Goal: Task Accomplishment & Management: Complete application form

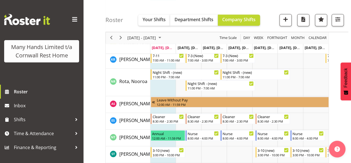
scroll to position [409, 0]
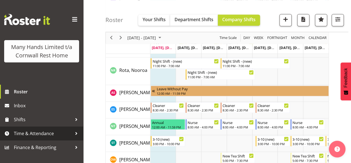
click at [60, 134] on span "Time & Attendance" at bounding box center [43, 133] width 58 height 8
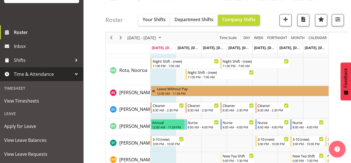
scroll to position [63, 0]
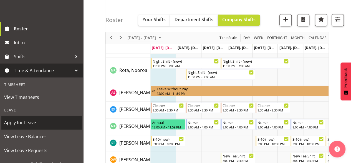
click at [30, 126] on span "Apply for Leave" at bounding box center [41, 122] width 75 height 8
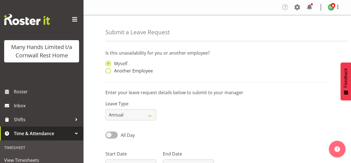
click at [110, 70] on span at bounding box center [109, 71] width 6 height 6
click at [109, 70] on input "Another Employee" at bounding box center [108, 71] width 4 height 4
radio input "true"
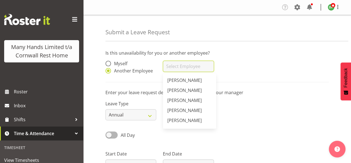
click at [177, 64] on input "text" at bounding box center [188, 66] width 51 height 11
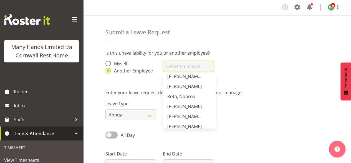
scroll to position [196, 0]
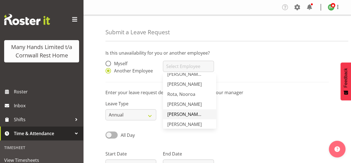
click at [191, 113] on span "[PERSON_NAME], Eternal" at bounding box center [194, 114] width 52 height 6
type input "[PERSON_NAME], Eternal"
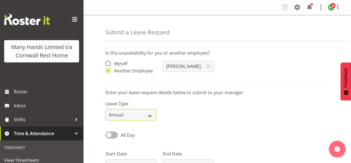
click at [151, 115] on select "Annual Sick Leave Without Pay Bereavement Domestic Violence Parental Jury Servi…" at bounding box center [131, 114] width 51 height 11
select select "Sick"
click at [106, 109] on select "Annual Sick Leave Without Pay Bereavement Domestic Violence Parental Jury Servi…" at bounding box center [131, 114] width 51 height 11
click at [108, 136] on span at bounding box center [112, 134] width 12 height 7
click at [108, 136] on input "All Day" at bounding box center [108, 135] width 4 height 4
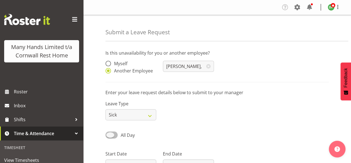
checkbox input "true"
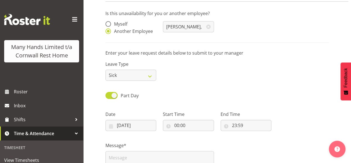
scroll to position [44, 0]
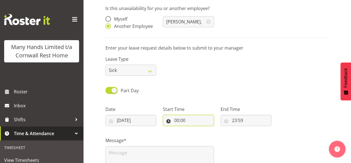
click at [176, 118] on input "00:00" at bounding box center [188, 119] width 51 height 11
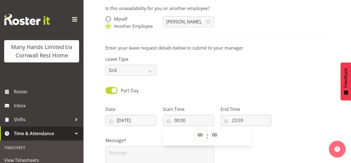
click at [202, 135] on select "00 01 02 03 04 05 06 07 08 09 10 11 12 13 14 15 16 17 18 19 20 21 22 23" at bounding box center [201, 134] width 13 height 11
select select "8"
click at [195, 129] on select "00 01 02 03 04 05 06 07 08 09 10 11 12 13 14 15 16 17 18 19 20 21 22 23" at bounding box center [201, 134] width 13 height 11
type input "08:00"
click at [237, 122] on input "23:59" at bounding box center [246, 119] width 51 height 11
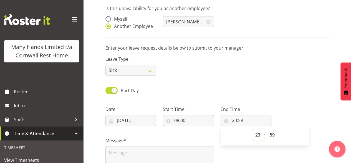
click at [260, 135] on select "00 01 02 03 04 05 06 07 08 09 10 11 12 13 14 15 16 17 18 19 20 21 22 23" at bounding box center [259, 134] width 13 height 11
select select "14"
click at [253, 129] on select "00 01 02 03 04 05 06 07 08 09 10 11 12 13 14 15 16 17 18 19 20 21 22 23" at bounding box center [259, 134] width 13 height 11
type input "14:59"
click at [242, 118] on input "14:59" at bounding box center [246, 119] width 51 height 11
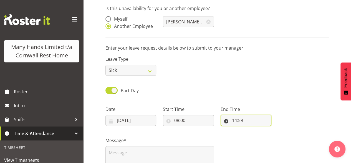
click at [242, 118] on input "14:59" at bounding box center [246, 119] width 51 height 11
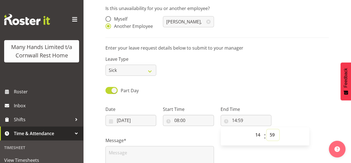
click at [272, 135] on select "00 01 02 03 04 05 06 07 08 09 10 11 12 13 14 15 16 17 18 19 20 21 22 23 24 25 2…" at bounding box center [273, 134] width 13 height 11
select select "30"
click at [267, 129] on select "00 01 02 03 04 05 06 07 08 09 10 11 12 13 14 15 16 17 18 19 20 21 22 23 24 25 2…" at bounding box center [273, 134] width 13 height 11
type input "14:30"
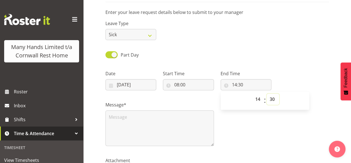
scroll to position [85, 0]
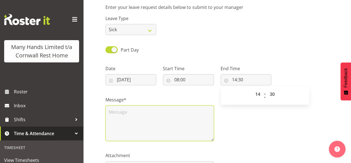
click at [131, 115] on textarea at bounding box center [160, 123] width 109 height 36
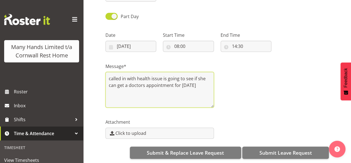
scroll to position [122, 0]
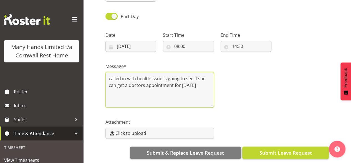
type textarea "called in with health issue is going to see if she can get a doctors appointmen…"
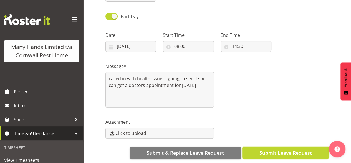
click at [298, 149] on span "Submit Leave Request" at bounding box center [286, 152] width 53 height 7
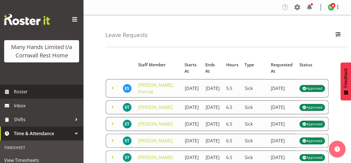
click at [28, 96] on span "Roster" at bounding box center [47, 91] width 67 height 8
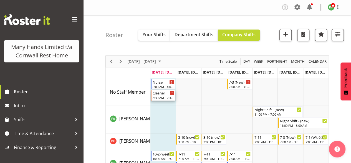
click at [158, 97] on div "8:30 AM - 2:30 PM" at bounding box center [164, 97] width 22 height 4
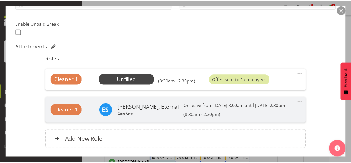
scroll to position [142, 0]
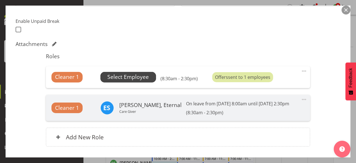
click at [146, 79] on span "Select Employee" at bounding box center [127, 77] width 41 height 8
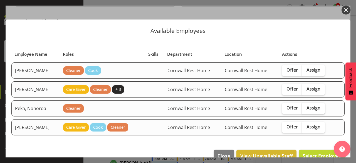
click at [312, 108] on span "Assign" at bounding box center [313, 108] width 14 height 6
click at [305, 108] on input "Assign" at bounding box center [304, 108] width 4 height 4
checkbox input "true"
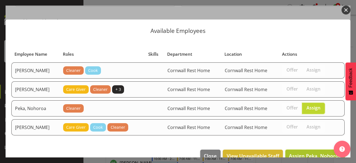
click at [314, 153] on span "Assign Peka, Nohoroa" at bounding box center [315, 155] width 52 height 7
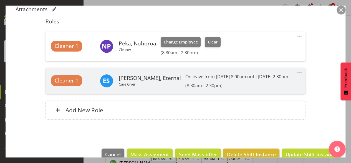
scroll to position [187, 0]
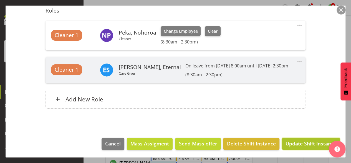
click at [307, 144] on span "Update Shift Instance" at bounding box center [311, 142] width 51 height 7
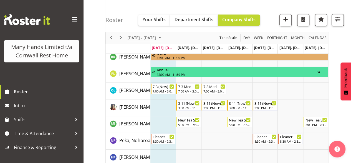
scroll to position [216, 0]
